Goal: Transaction & Acquisition: Subscribe to service/newsletter

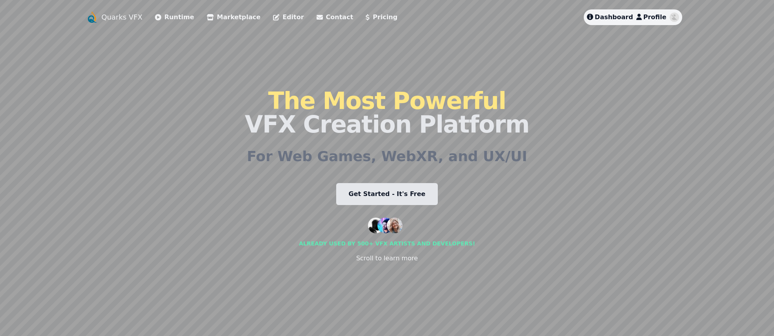
click at [655, 14] on span "Profile" at bounding box center [654, 16] width 23 height 7
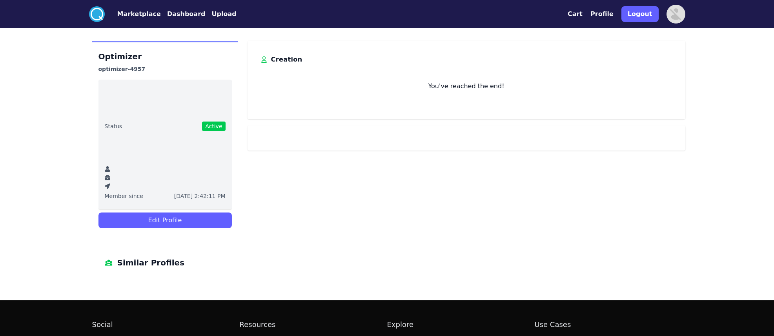
click at [602, 13] on button "Profile" at bounding box center [601, 13] width 23 height 9
click at [678, 12] on img at bounding box center [675, 14] width 19 height 19
click at [610, 15] on button "Profile" at bounding box center [601, 13] width 23 height 9
click at [591, 15] on div "Cart Profile Logout" at bounding box center [626, 14] width 118 height 22
click at [138, 18] on button "Marketplace" at bounding box center [139, 13] width 44 height 9
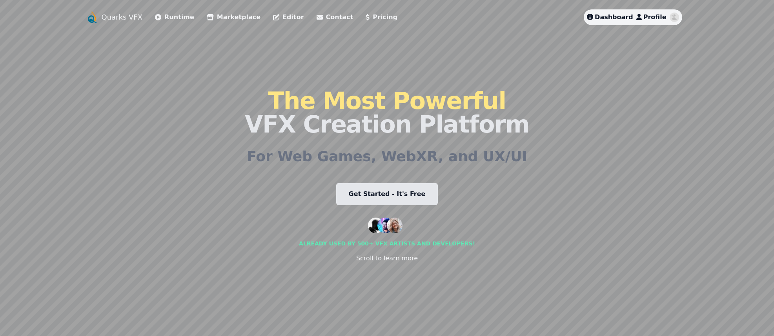
click at [661, 16] on span "Profile" at bounding box center [654, 16] width 23 height 7
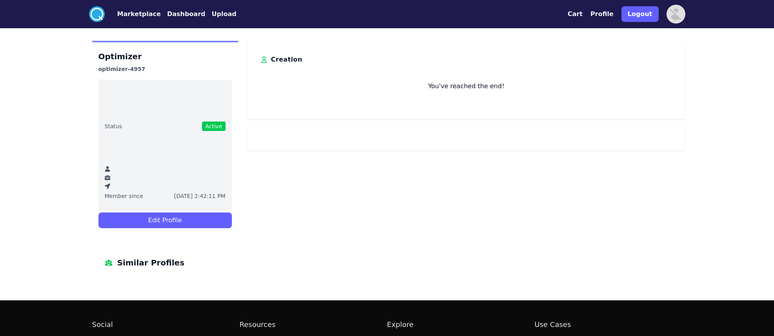
click at [204, 221] on button "Edit Profile" at bounding box center [164, 221] width 133 height 16
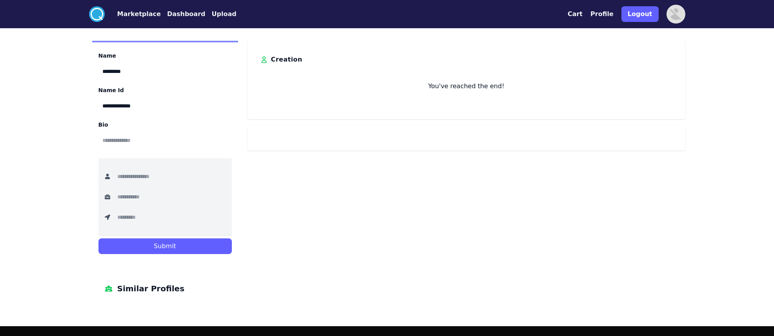
click at [582, 14] on button "Cart" at bounding box center [574, 13] width 15 height 9
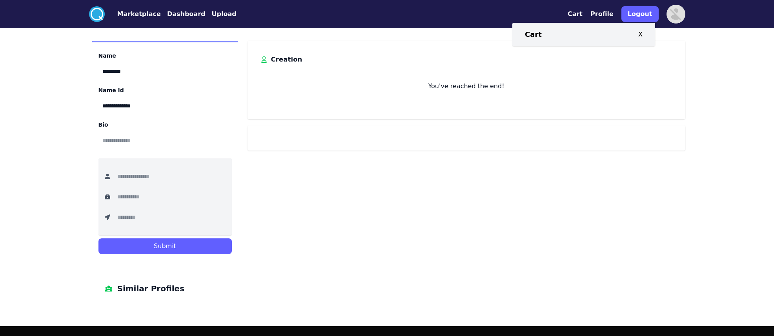
click at [675, 16] on img at bounding box center [675, 14] width 19 height 19
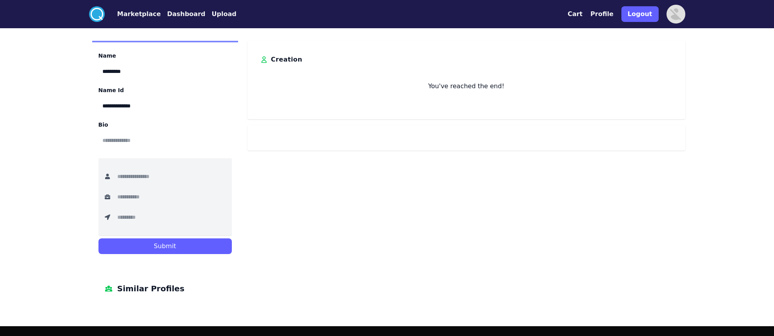
click at [611, 15] on button "Profile" at bounding box center [601, 13] width 23 height 9
click at [103, 12] on circle at bounding box center [97, 14] width 16 height 16
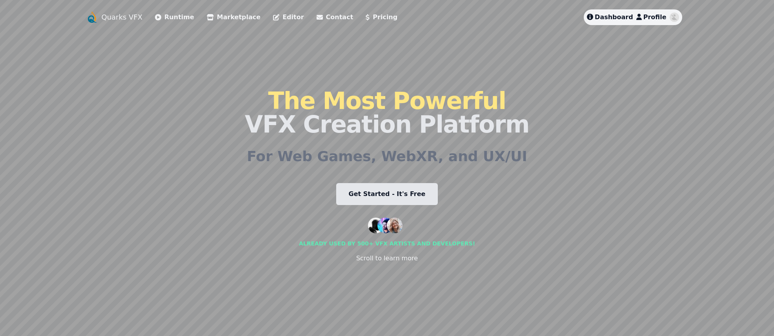
click at [365, 13] on link "Pricing" at bounding box center [381, 17] width 32 height 9
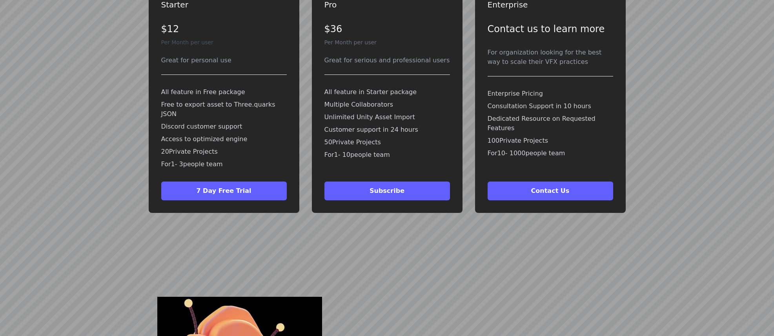
scroll to position [1769, 0]
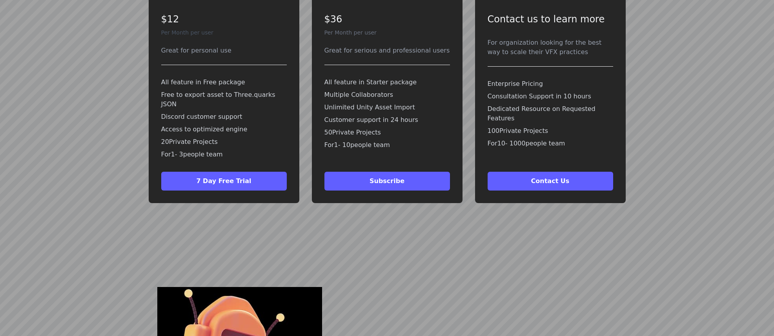
click at [400, 172] on button "Subscribe" at bounding box center [386, 181] width 125 height 19
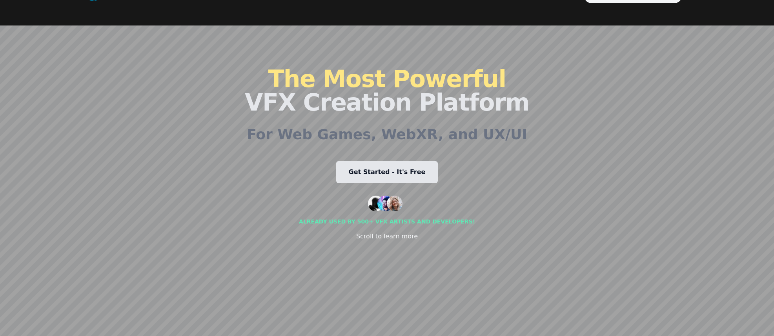
scroll to position [0, 0]
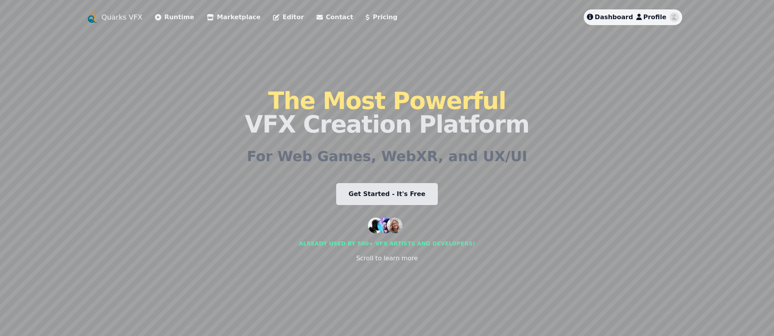
click at [278, 16] on link "Editor" at bounding box center [288, 17] width 31 height 9
click at [606, 15] on span "Dashboard" at bounding box center [614, 16] width 38 height 7
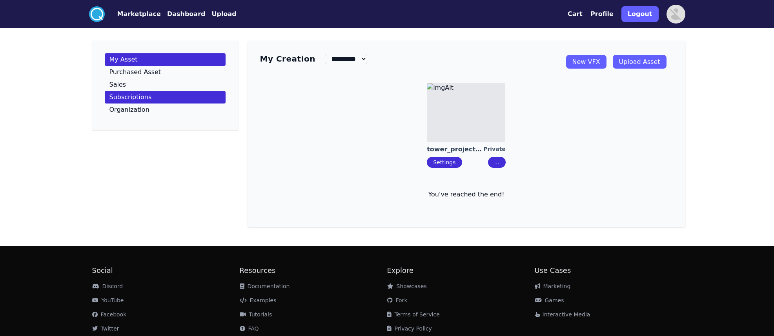
click at [149, 92] on link "Subscriptions" at bounding box center [165, 97] width 121 height 13
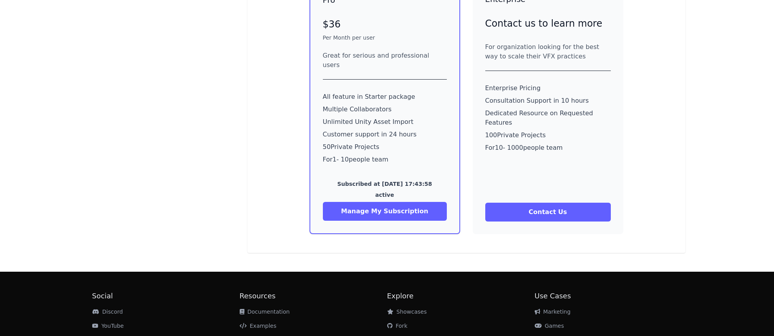
scroll to position [337, 0]
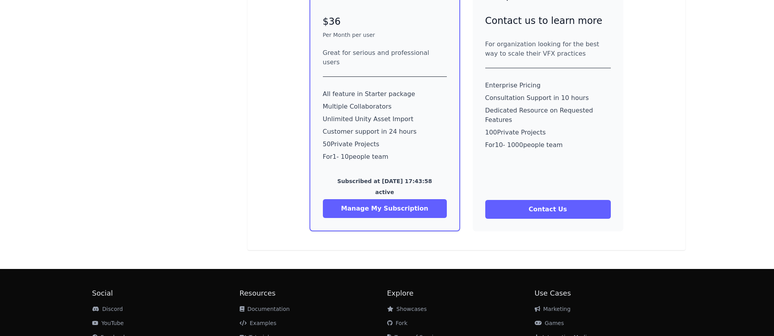
click at [407, 199] on button "Manage My Subscription" at bounding box center [385, 208] width 124 height 19
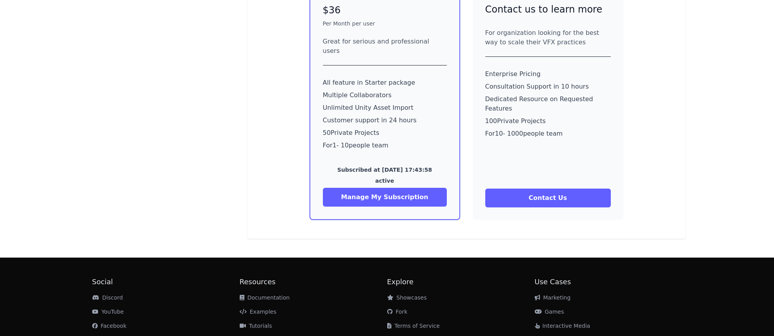
scroll to position [367, 0]
